Goal: Check status: Check status

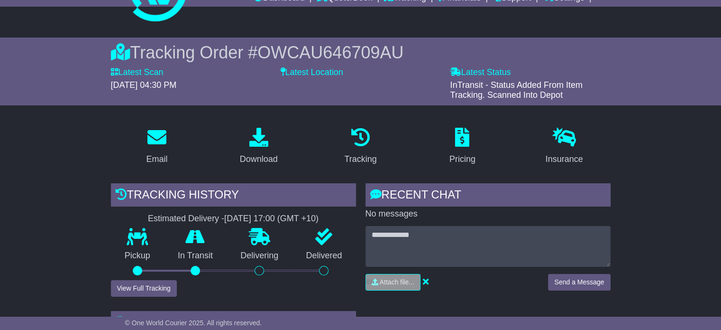
click at [365, 135] on icon at bounding box center [360, 137] width 19 height 19
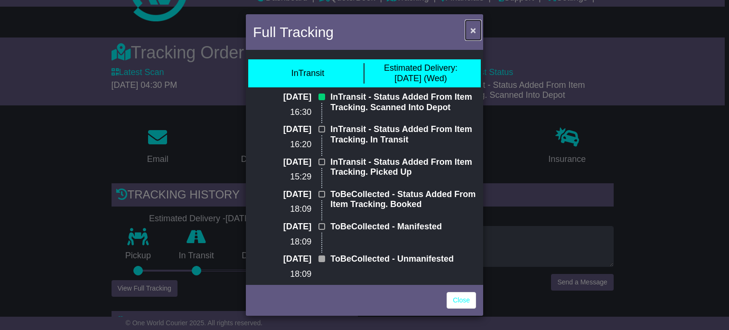
click at [475, 31] on span "×" at bounding box center [473, 30] width 6 height 11
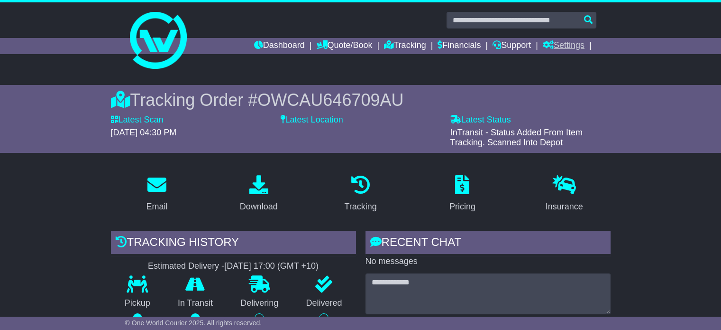
click at [577, 46] on link "Settings" at bounding box center [564, 46] width 42 height 16
click at [560, 70] on link "Address Book" at bounding box center [581, 72] width 75 height 10
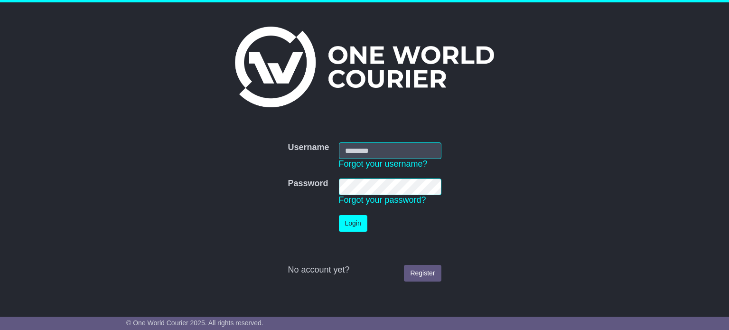
type input "**********"
click at [361, 221] on button "Login" at bounding box center [353, 223] width 28 height 17
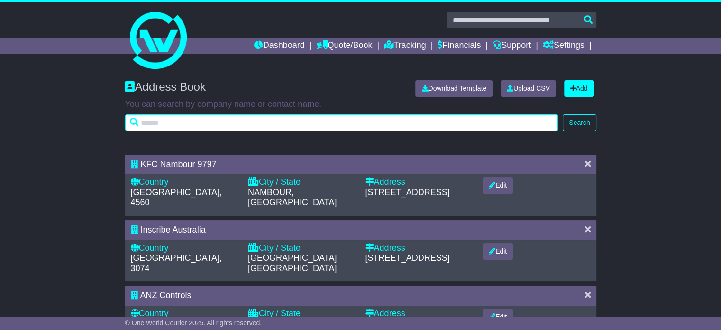
click at [313, 124] on input "text" at bounding box center [342, 122] width 434 height 17
type input "****"
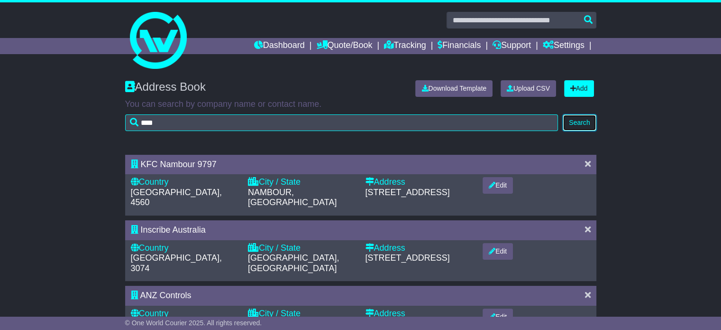
click at [567, 123] on button "Search" at bounding box center [579, 122] width 33 height 17
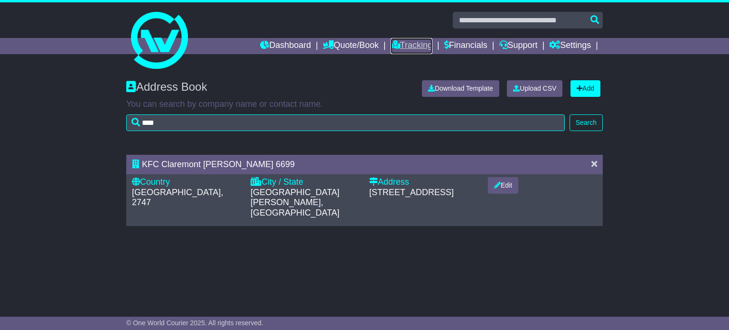
click at [401, 43] on link "Tracking" at bounding box center [411, 46] width 42 height 16
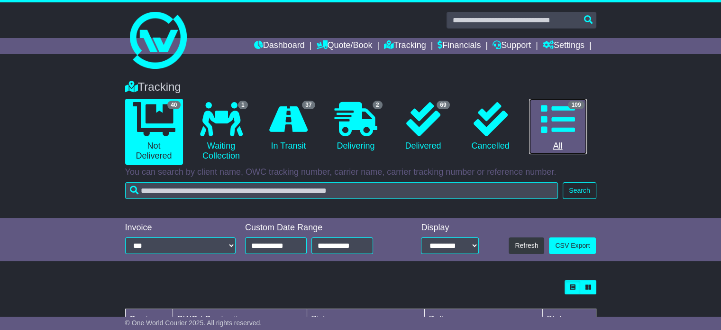
click at [559, 123] on icon at bounding box center [558, 119] width 34 height 34
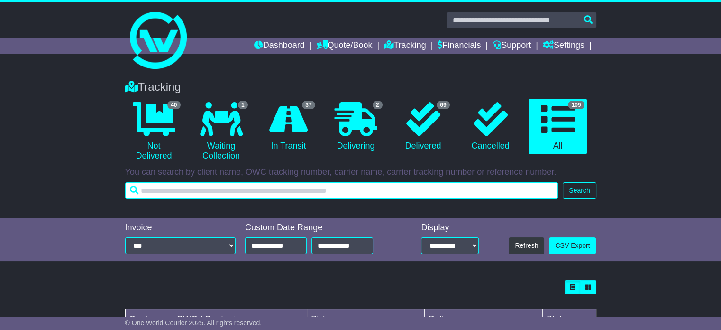
click at [328, 185] on input "text" at bounding box center [342, 190] width 434 height 17
type input "****"
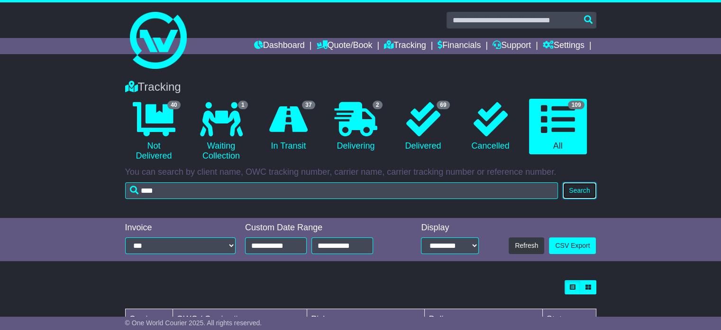
click at [579, 191] on button "Search" at bounding box center [579, 190] width 33 height 17
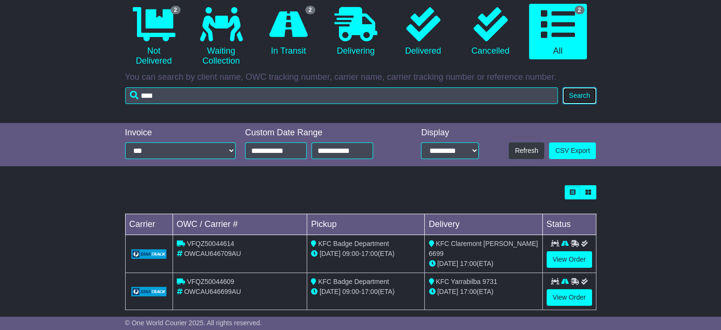
scroll to position [106, 0]
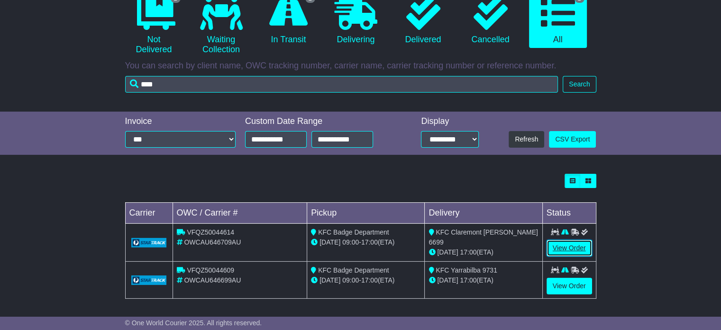
click at [573, 245] on link "View Order" at bounding box center [570, 248] width 46 height 17
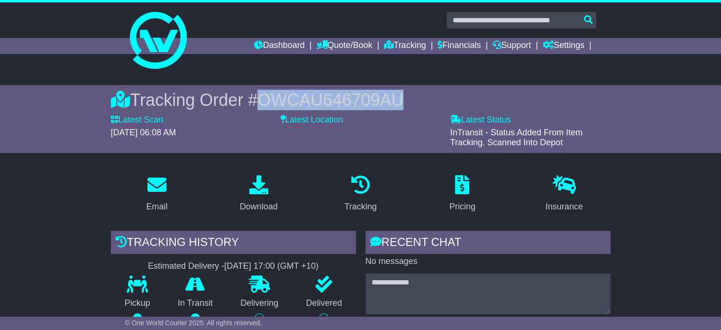
drag, startPoint x: 266, startPoint y: 99, endPoint x: 399, endPoint y: 105, distance: 133.9
click at [402, 104] on span "OWCAU646709AU" at bounding box center [331, 99] width 146 height 19
copy span "OWCAU646709AU"
